Goal: Communication & Community: Answer question/provide support

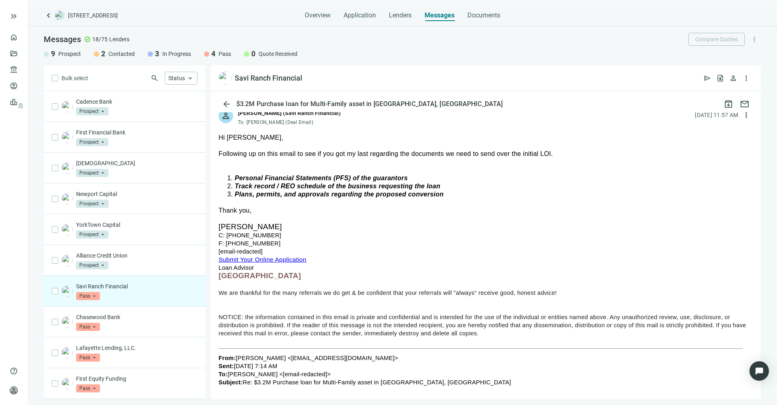
scroll to position [103, 0]
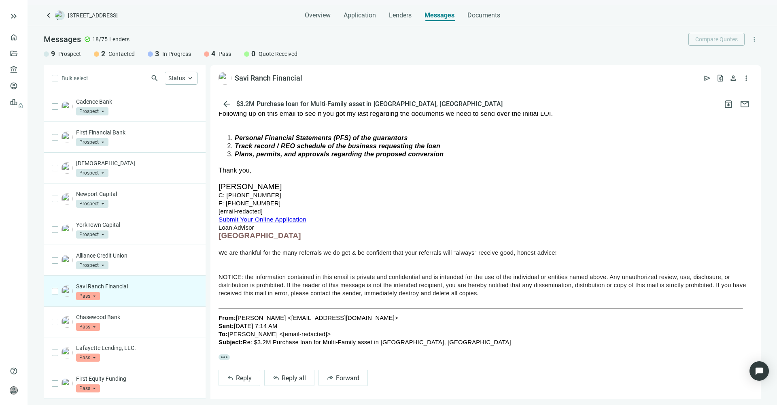
click at [258, 216] on link "Submit Your Online Application" at bounding box center [263, 219] width 88 height 7
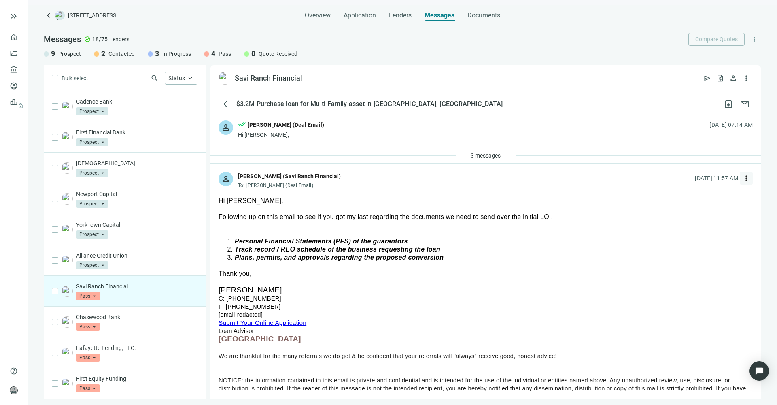
click at [742, 178] on span "more_vert" at bounding box center [746, 178] width 8 height 8
click at [687, 208] on span "Reply all" at bounding box center [689, 211] width 21 height 6
type textarea "**********"
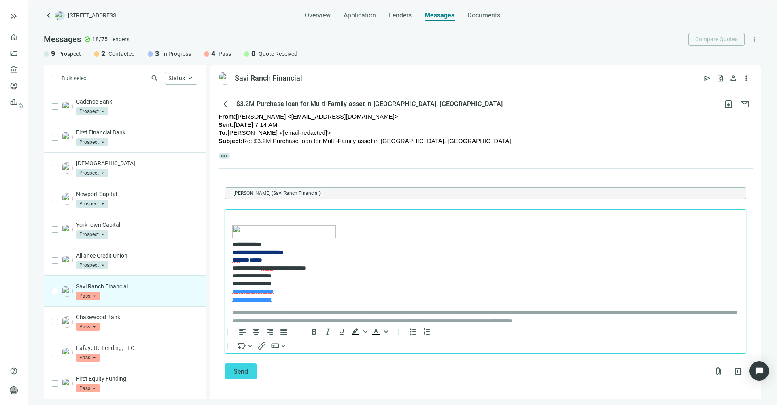
scroll to position [23, 0]
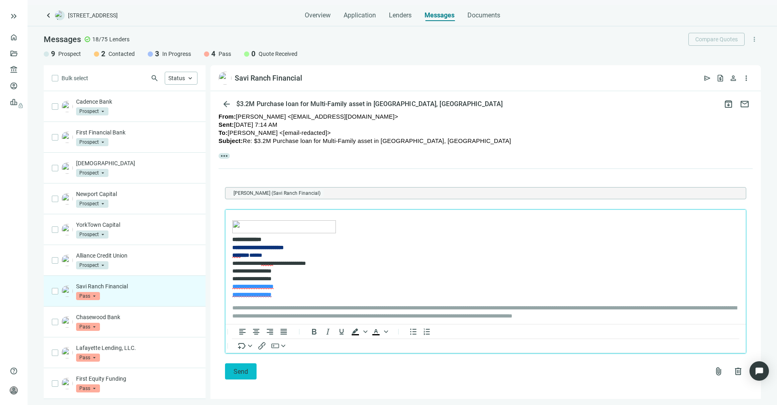
click at [238, 369] on span "Send" at bounding box center [241, 372] width 15 height 8
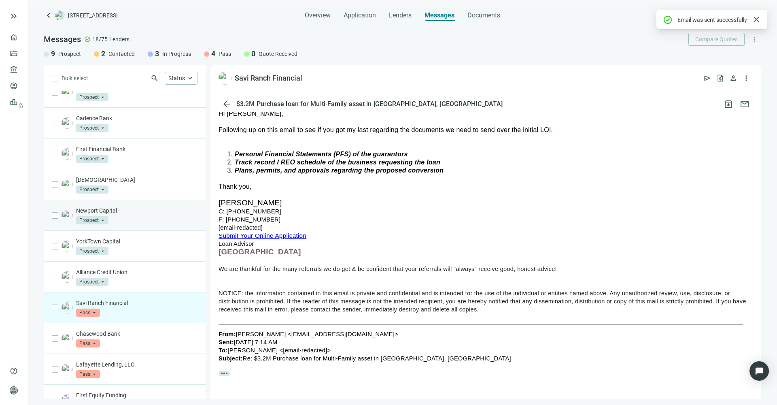
scroll to position [0, 0]
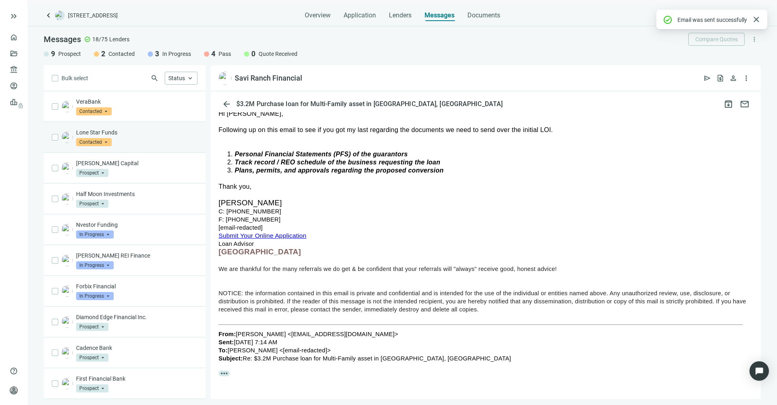
click at [133, 135] on p "Lone Star Funds" at bounding box center [136, 132] width 121 height 8
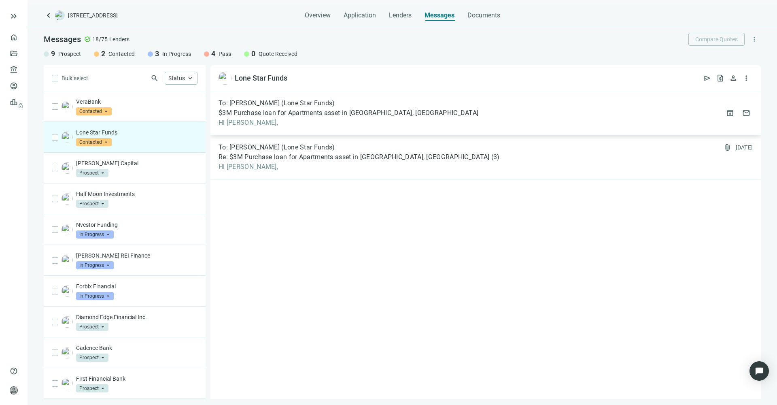
click at [335, 128] on div "To: Brian Collyer (Lone Star Funds) $3M Purchase loan for Apartments asset in H…" at bounding box center [486, 113] width 551 height 44
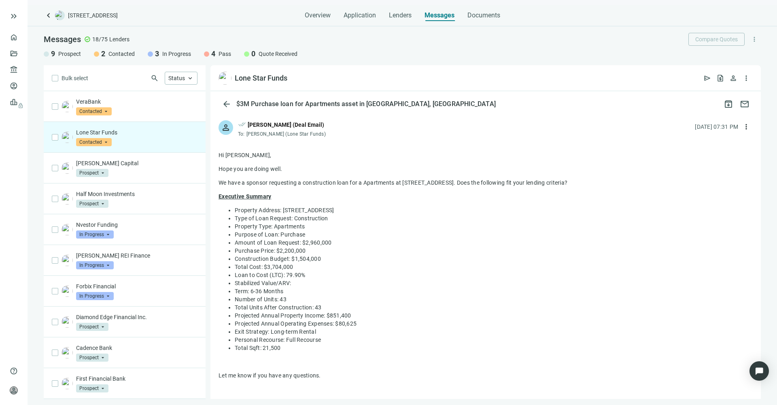
scroll to position [223, 0]
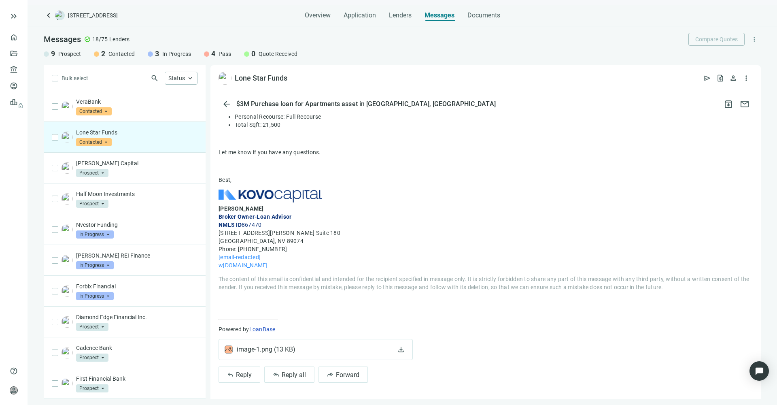
click at [137, 134] on p "Lone Star Funds" at bounding box center [136, 132] width 121 height 8
click at [225, 102] on span "arrow_back" at bounding box center [227, 104] width 10 height 10
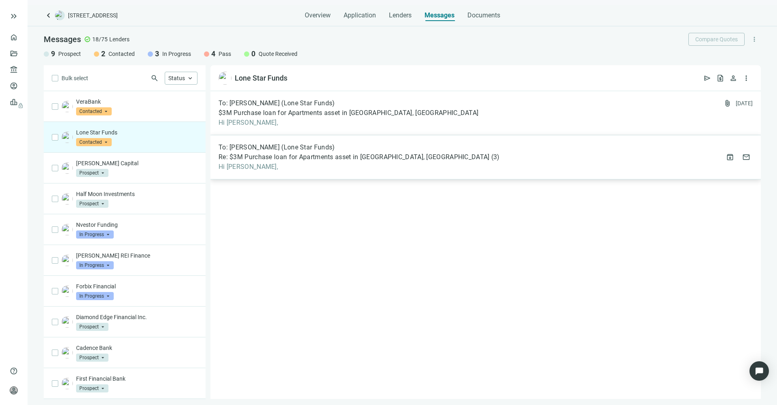
click at [267, 154] on span "Re: $3M Purchase loan for Apartments asset in Houston, TX" at bounding box center [354, 157] width 271 height 8
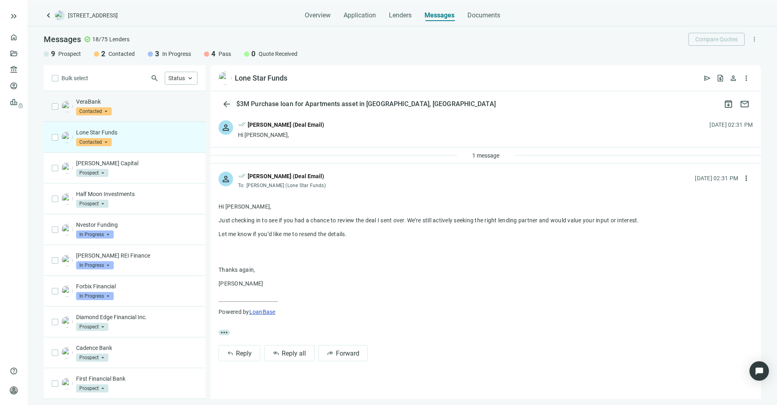
click at [128, 106] on div "VeraBank Contacted arrow_drop_down" at bounding box center [136, 107] width 121 height 18
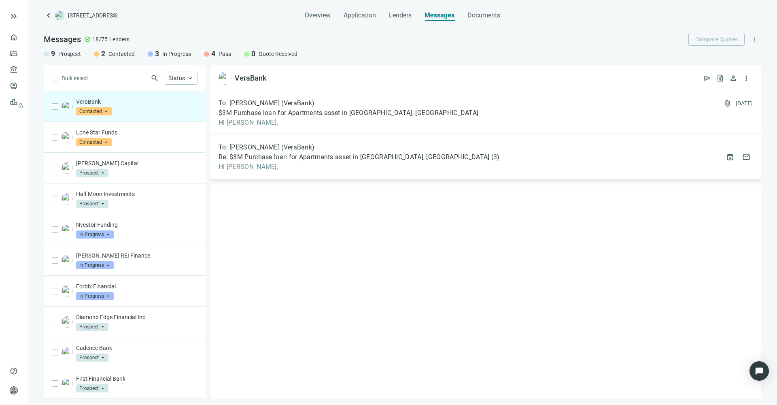
click at [304, 157] on span "Re: $3M Purchase loan for Apartments asset in Houston, TX" at bounding box center [354, 157] width 271 height 8
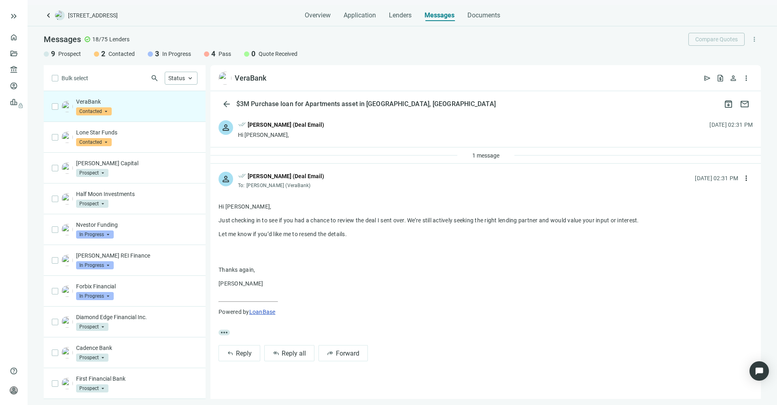
click at [125, 107] on div "VeraBank Contacted arrow_drop_down" at bounding box center [136, 107] width 121 height 18
click at [93, 113] on span "Contacted" at bounding box center [94, 111] width 36 height 8
click at [94, 198] on span "Pass" at bounding box center [92, 199] width 17 height 8
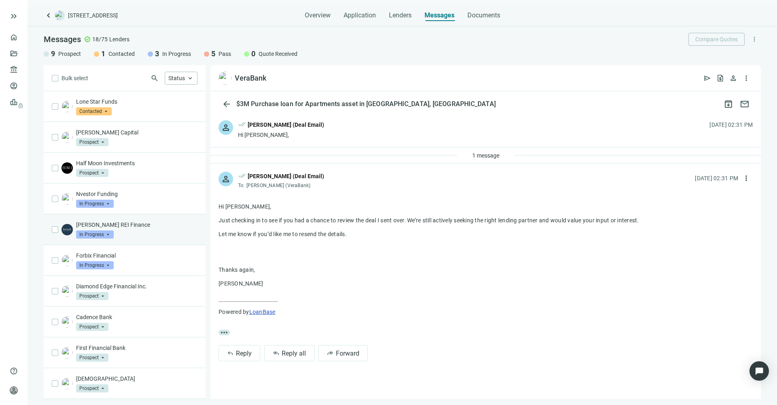
click at [128, 229] on div "Barnett REI Finance In Progress arrow_drop_down" at bounding box center [136, 230] width 121 height 18
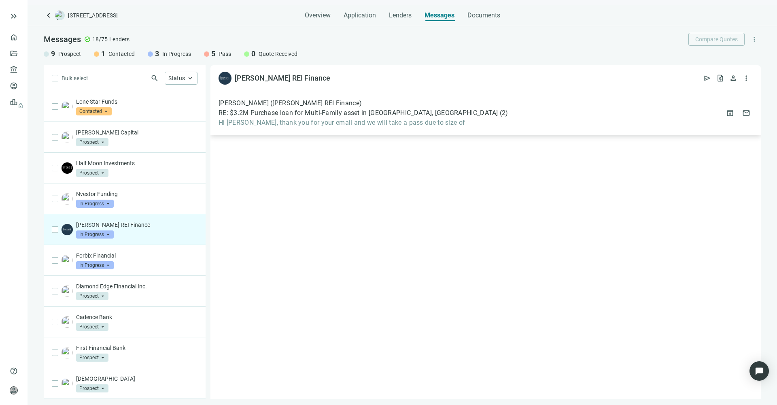
click at [334, 119] on span "Hi Mike, thank you for your email and we will take a pass due to size of" at bounding box center [364, 123] width 290 height 8
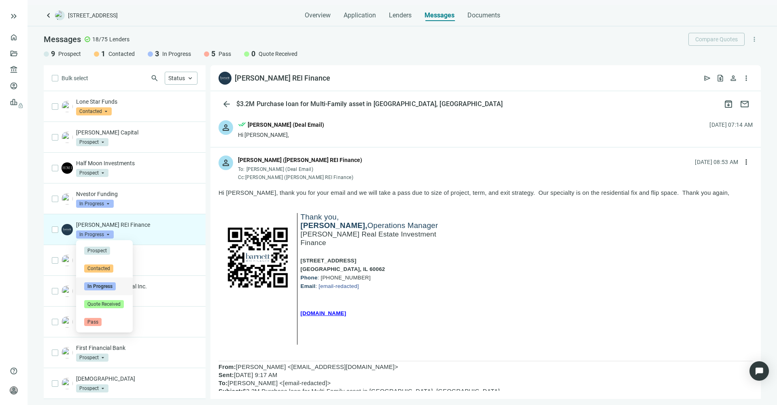
click at [110, 232] on span "In Progress" at bounding box center [95, 234] width 38 height 8
click at [96, 320] on span "Pass" at bounding box center [92, 322] width 17 height 8
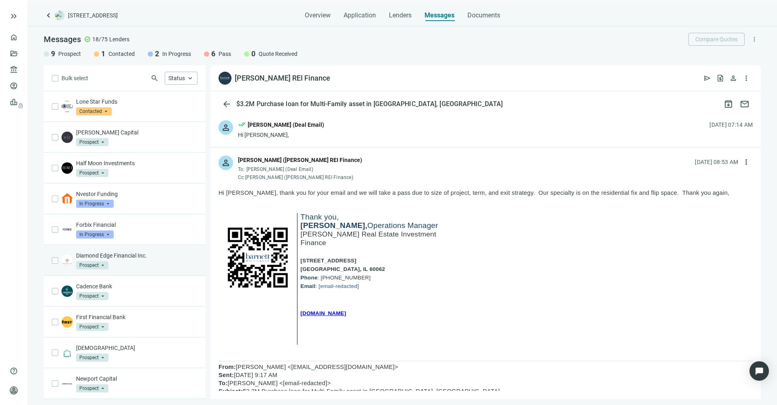
click at [121, 254] on p "Diamond Edge Financial Inc." at bounding box center [136, 255] width 121 height 8
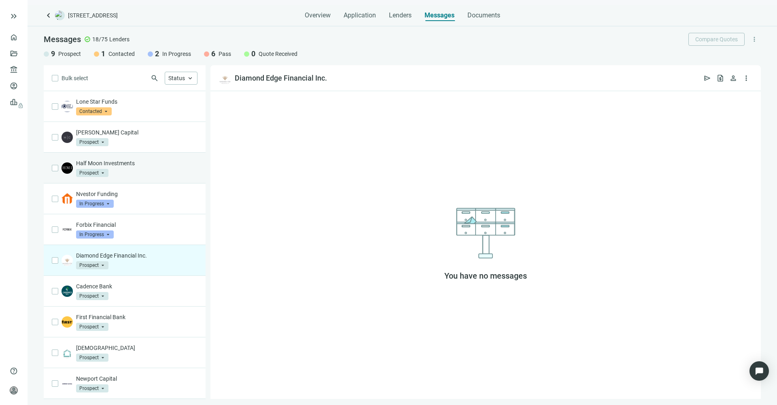
click at [118, 170] on div "Half Moon Investments Prospect arrow_drop_down" at bounding box center [136, 168] width 121 height 18
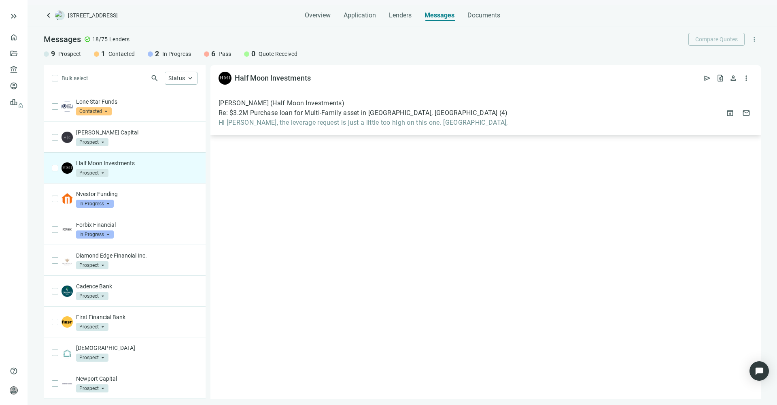
click at [408, 128] on div "Alexandra Yellin (Half Moon Investments) Re: $3.2M Purchase loan for Multi-Fami…" at bounding box center [486, 113] width 551 height 44
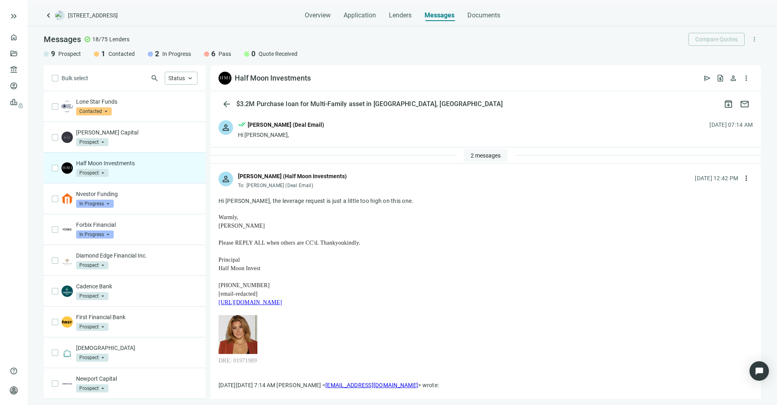
click at [483, 156] on span "2 messages" at bounding box center [486, 155] width 30 height 6
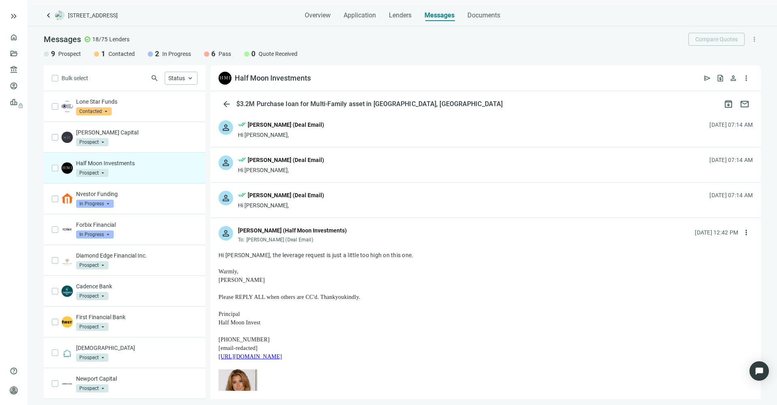
click at [378, 201] on div "person done_all Mike Hernandez (Deal Email) Hi Alexandra, 08.16.2025, 07:14 AM" at bounding box center [486, 200] width 551 height 35
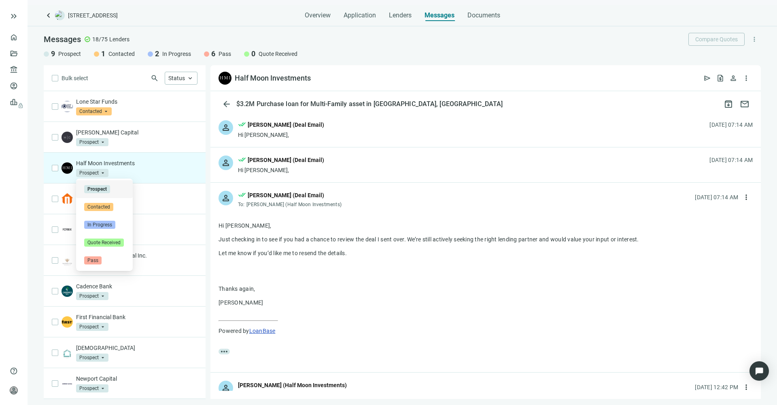
click at [100, 173] on span "Prospect" at bounding box center [92, 173] width 32 height 8
click at [109, 261] on div "Pass" at bounding box center [104, 260] width 40 height 8
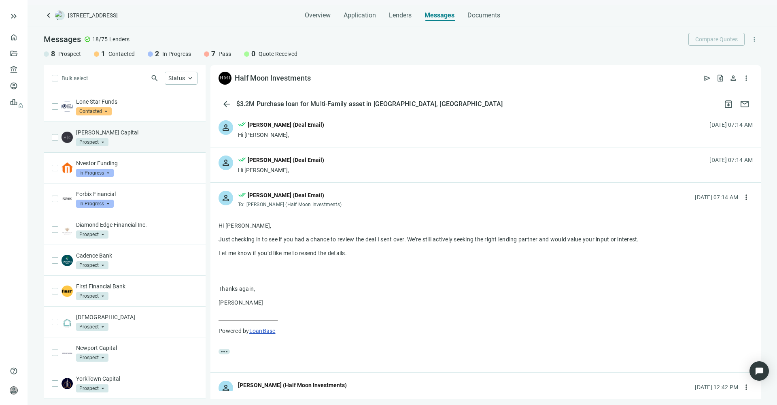
click at [115, 141] on div "Macoy Capital Prospect arrow_drop_down" at bounding box center [136, 137] width 121 height 18
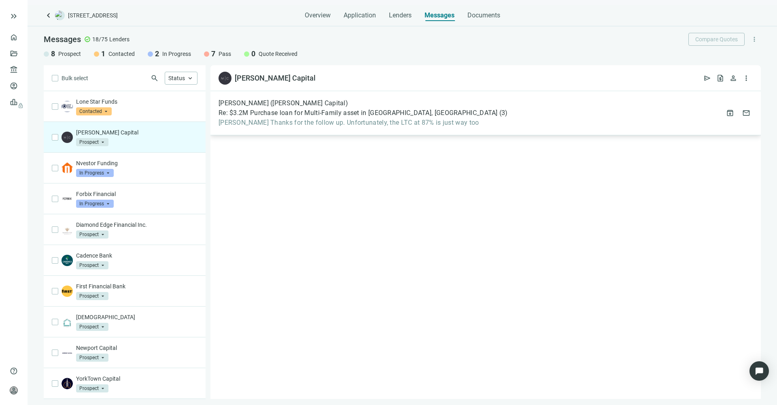
click at [370, 128] on div "Mitch Ohlbaum (Macoy Capital) Re: $3.2M Purchase loan for Multi-Family asset in…" at bounding box center [486, 113] width 551 height 44
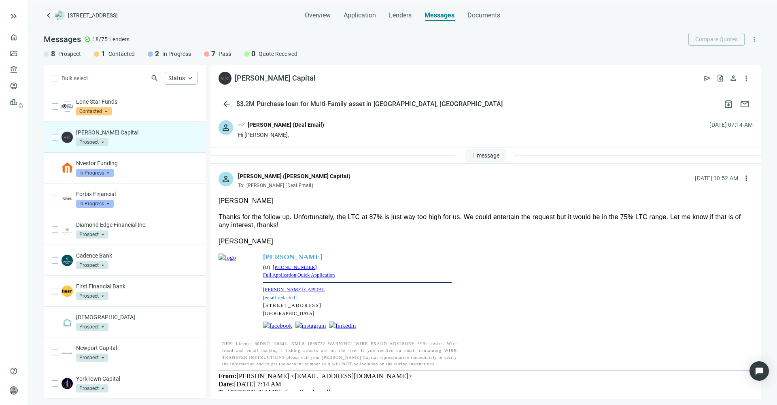
click at [472, 152] on span "1 message" at bounding box center [485, 155] width 27 height 6
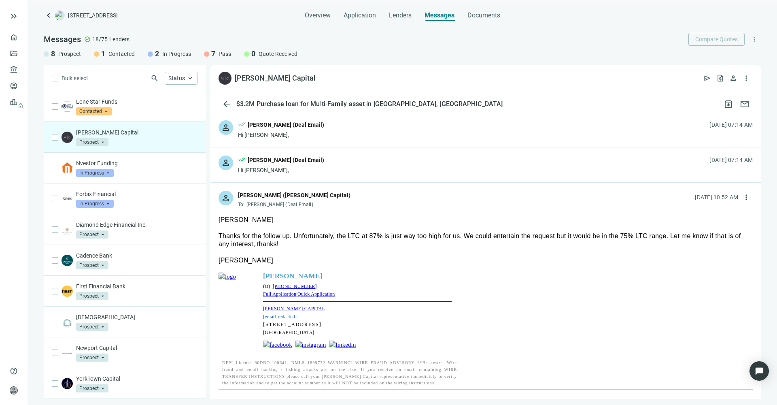
click at [320, 176] on div "person done_all Mike Hernandez (Deal Email) Hi Mitch, 08.15.2025, 07:14 AM" at bounding box center [486, 164] width 551 height 35
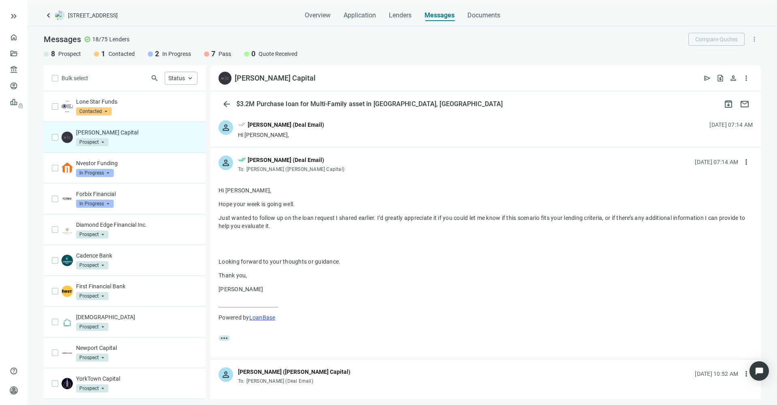
click at [338, 145] on div "person done_all Mike Hernandez (Deal Email) Hi Mitch, 08.14.2025, 07:14 AM" at bounding box center [486, 129] width 551 height 35
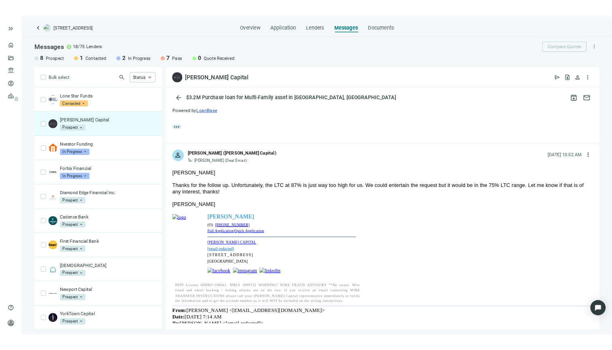
scroll to position [794, 0]
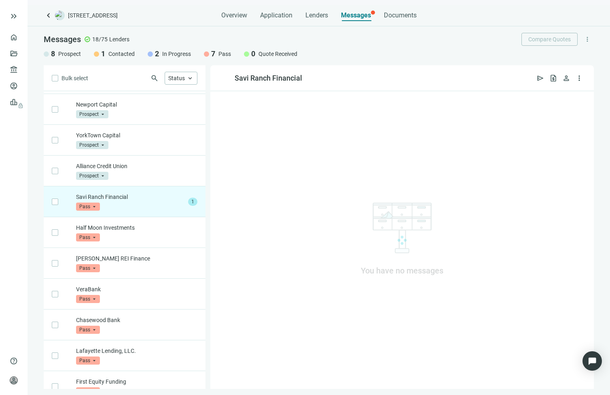
scroll to position [256, 0]
